Goal: Check status: Check status

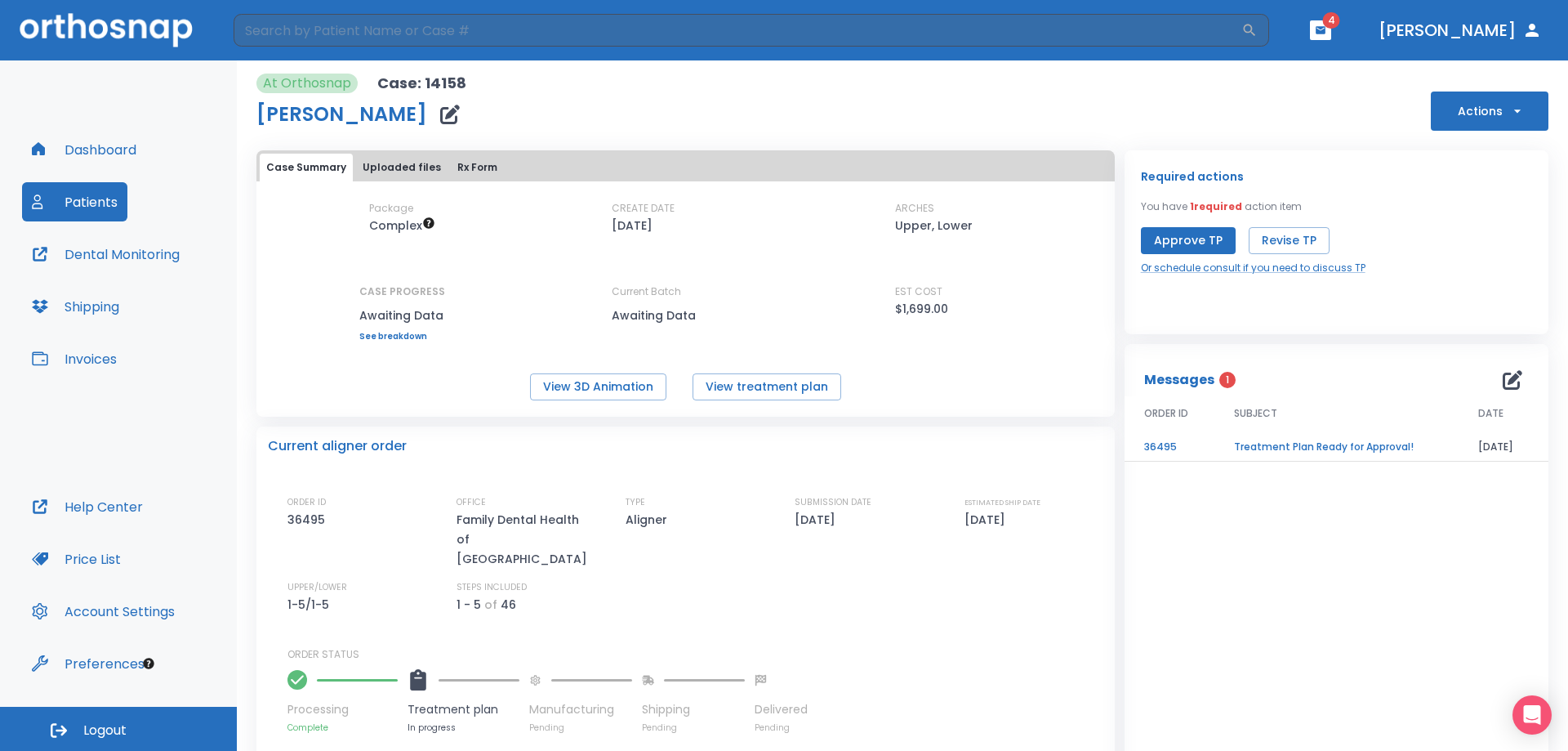
click at [95, 179] on div "Dashboard Patients Dental Monitoring Shipping Invoices" at bounding box center [118, 308] width 193 height 357
click at [93, 200] on button "Patients" at bounding box center [74, 202] width 105 height 40
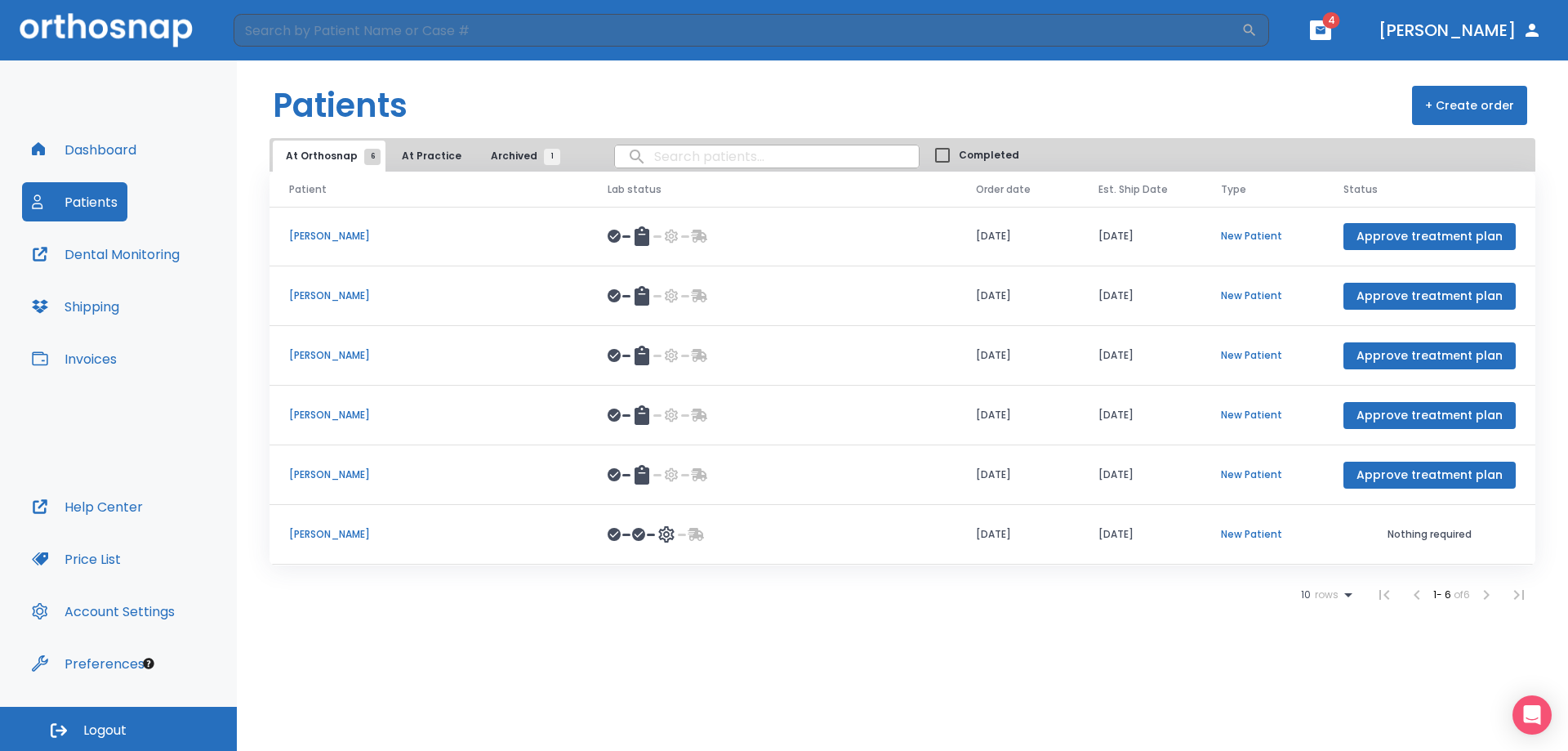
click at [330, 532] on p "[PERSON_NAME]" at bounding box center [428, 534] width 279 height 14
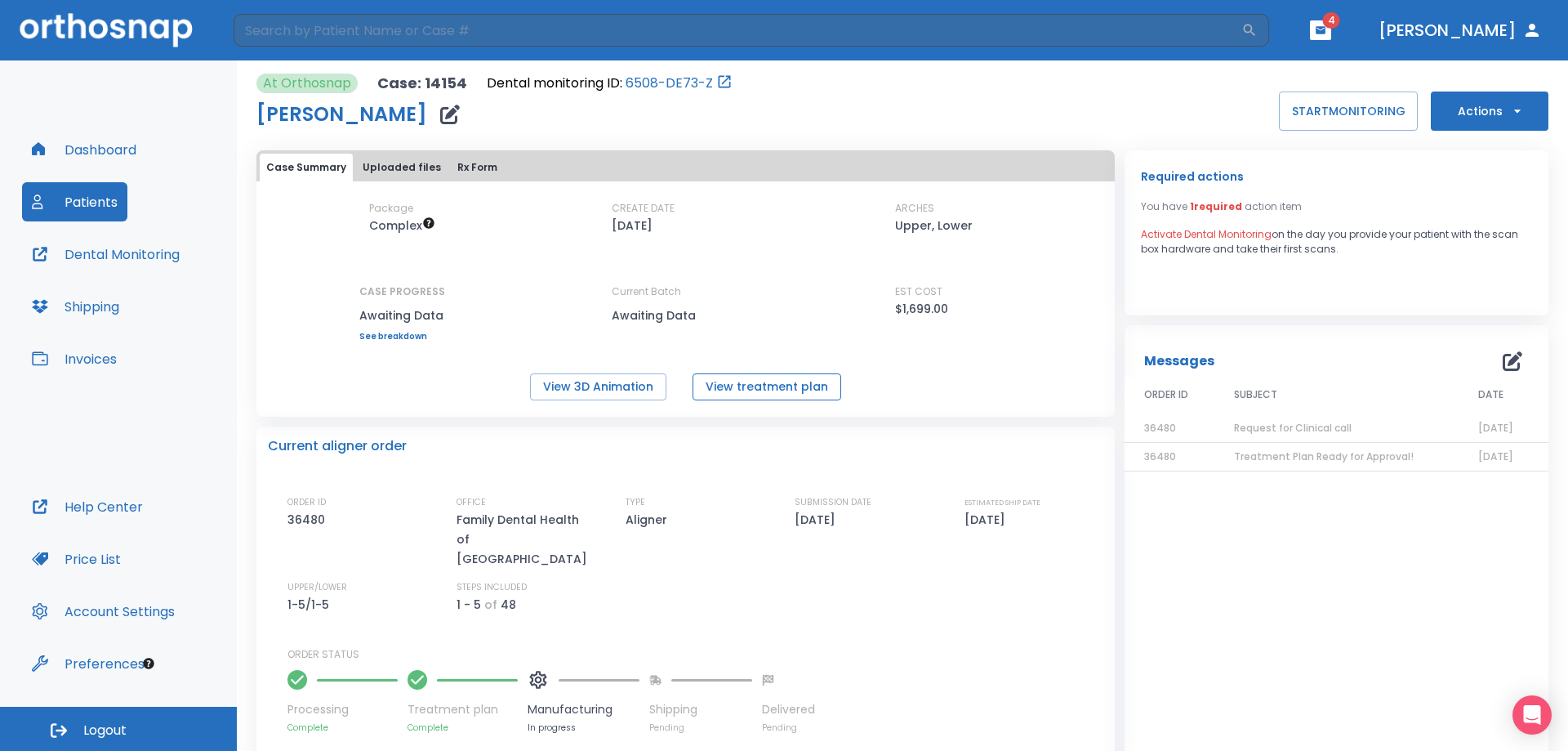
click at [715, 383] on button "View treatment plan" at bounding box center [766, 387] width 149 height 27
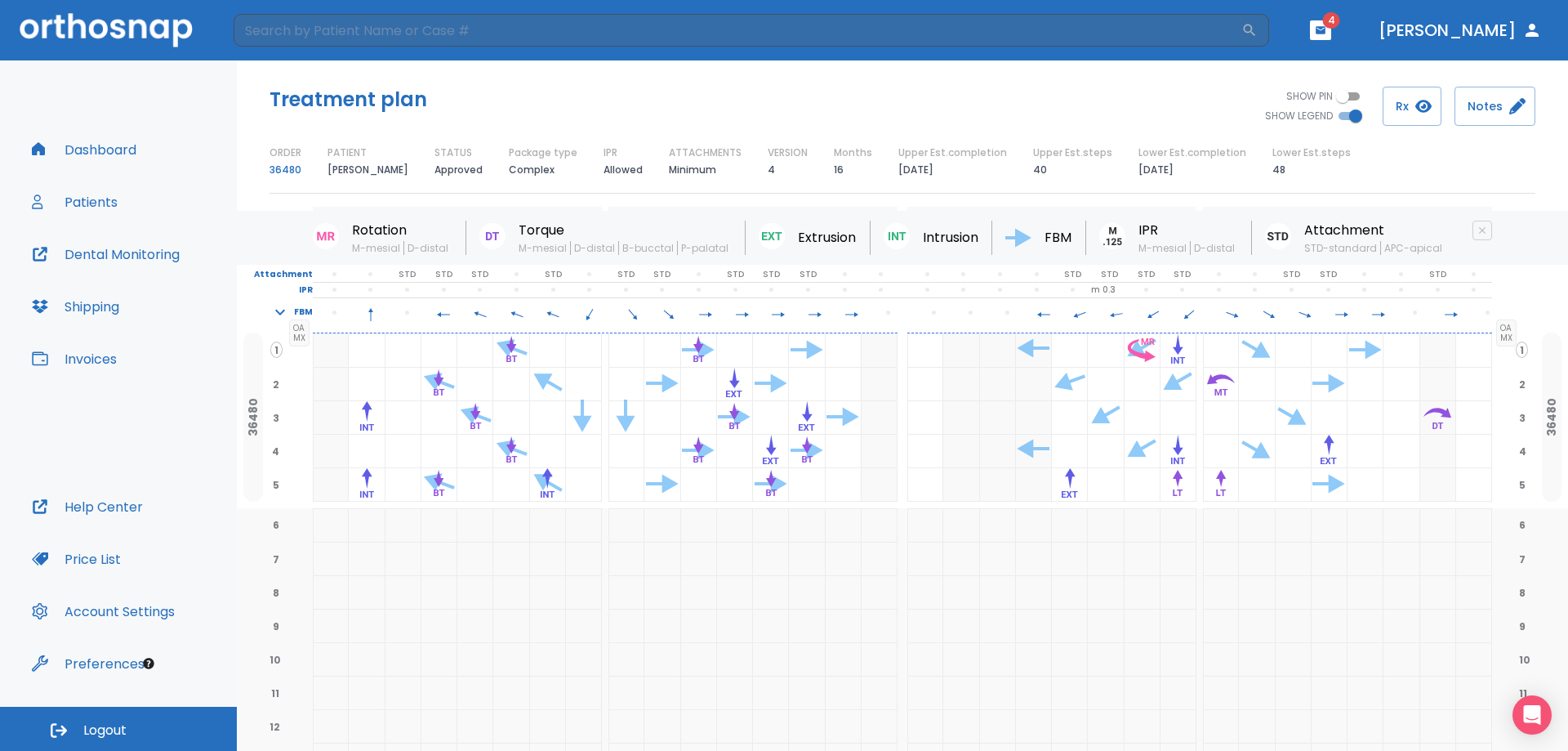
scroll to position [2, 0]
